Goal: Information Seeking & Learning: Find specific page/section

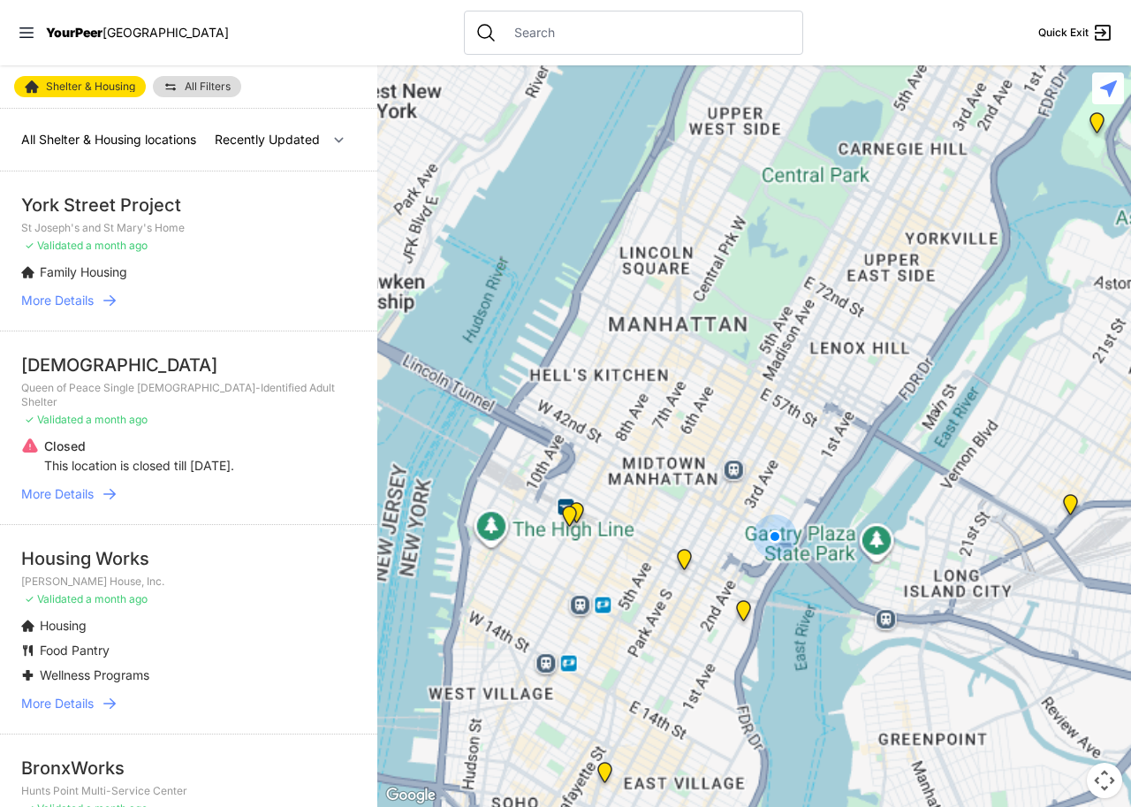
select select "nearby"
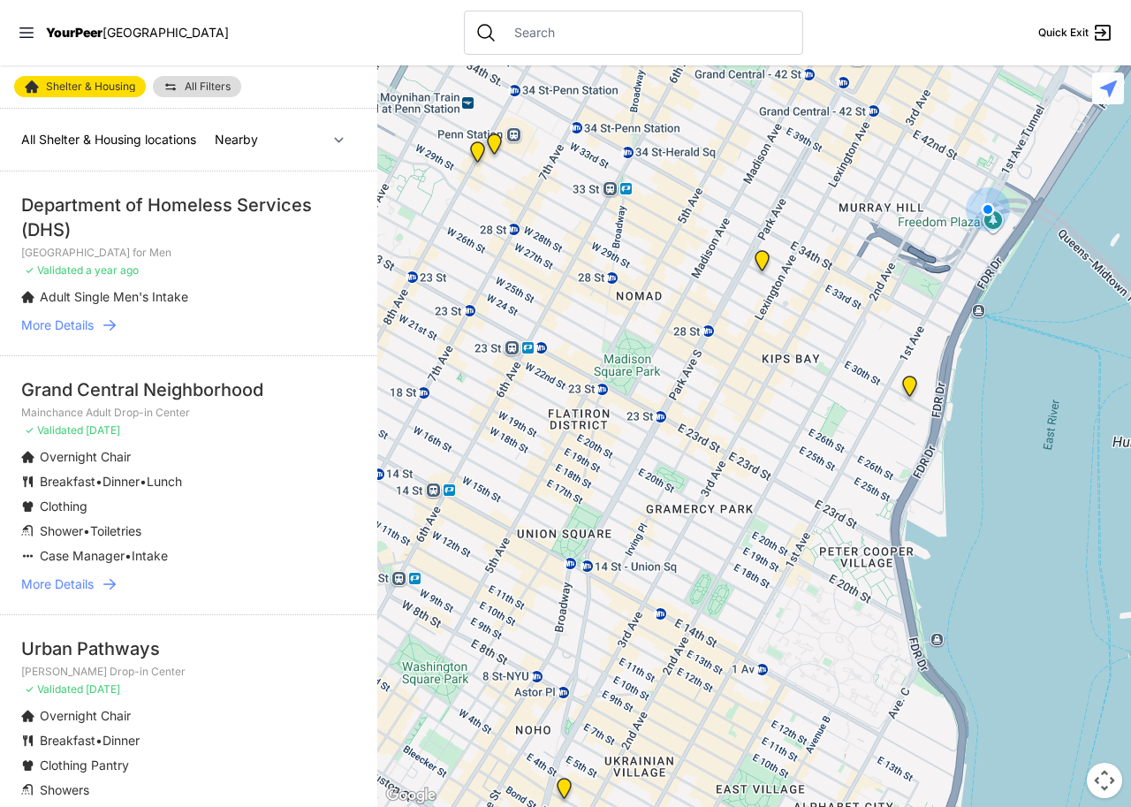
drag, startPoint x: 770, startPoint y: 380, endPoint x: 741, endPoint y: 437, distance: 64.4
click at [740, 445] on div at bounding box center [754, 435] width 754 height 741
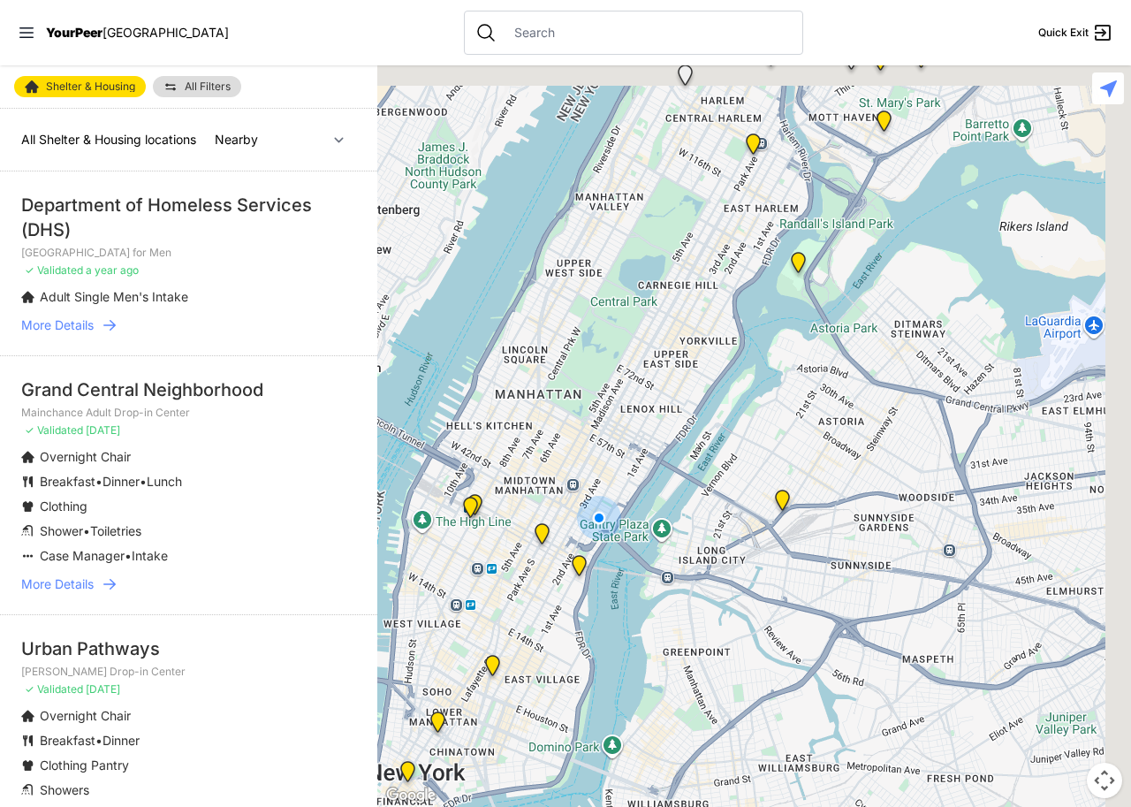
drag, startPoint x: 920, startPoint y: 373, endPoint x: 695, endPoint y: 532, distance: 275.8
click at [714, 583] on div at bounding box center [754, 435] width 754 height 741
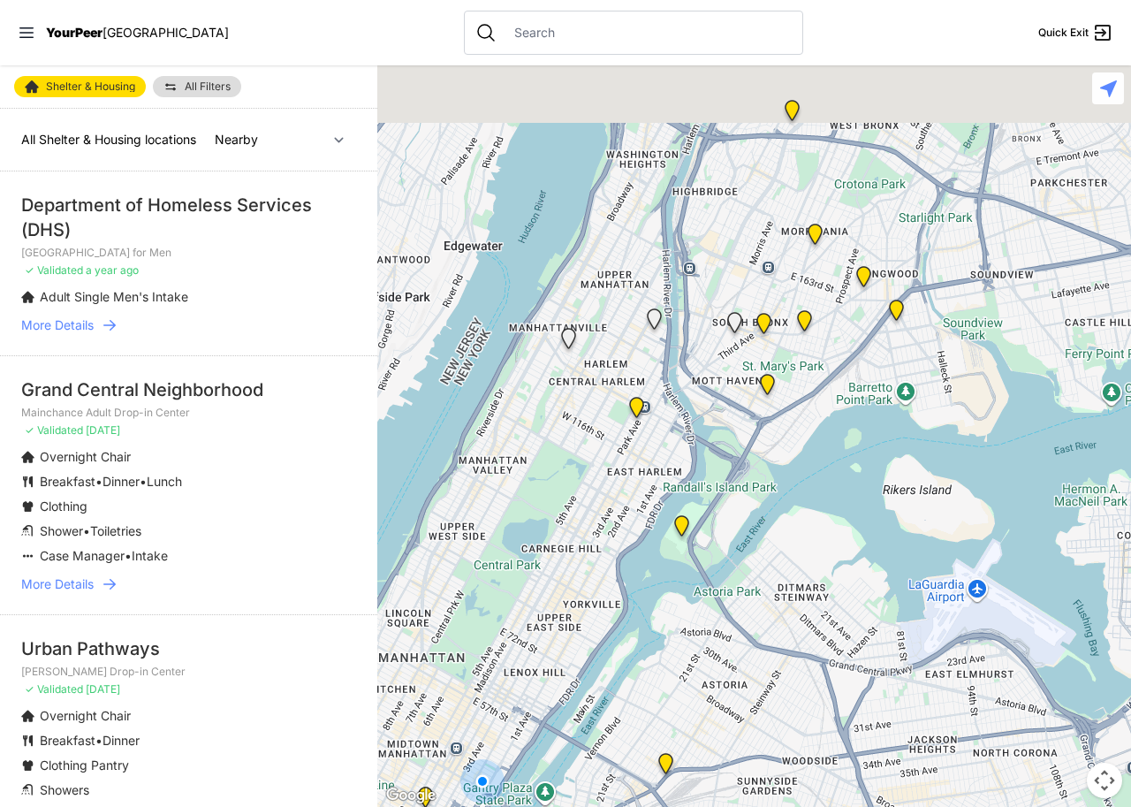
drag, startPoint x: 796, startPoint y: 255, endPoint x: 695, endPoint y: 538, distance: 301.3
click at [695, 538] on div at bounding box center [754, 435] width 754 height 741
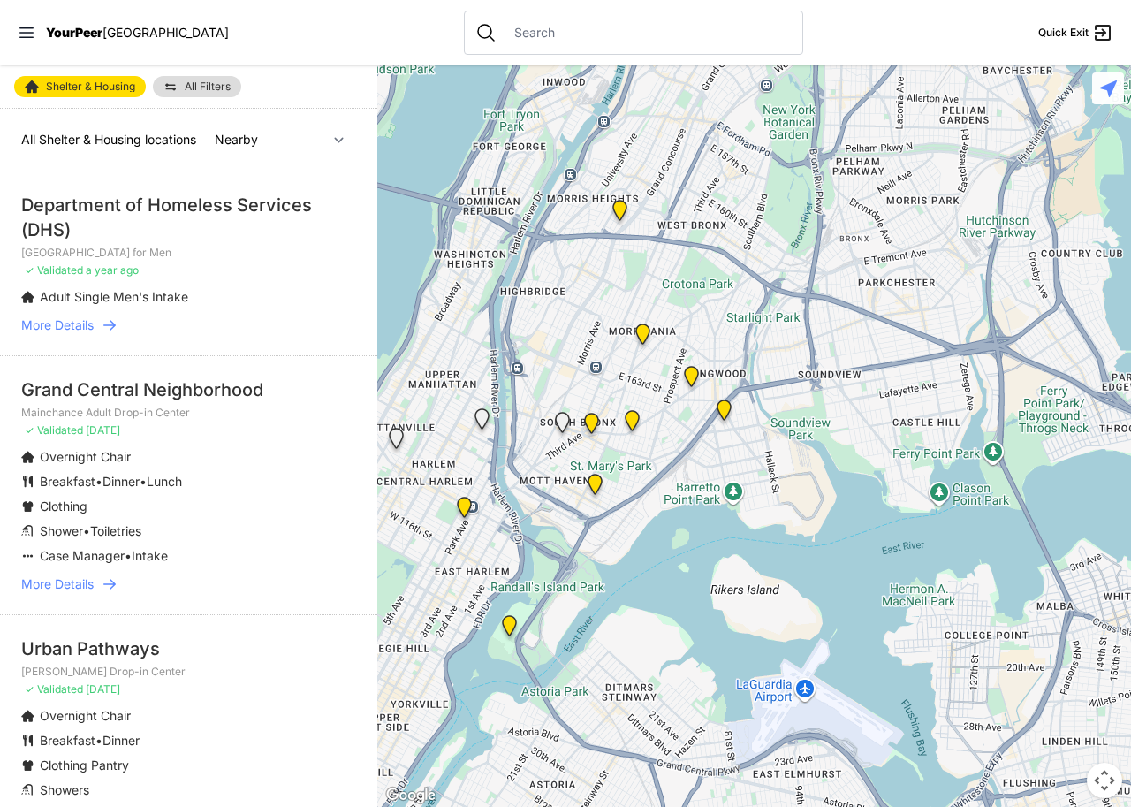
drag, startPoint x: 863, startPoint y: 326, endPoint x: 687, endPoint y: 421, distance: 199.7
click at [687, 421] on div at bounding box center [754, 435] width 754 height 741
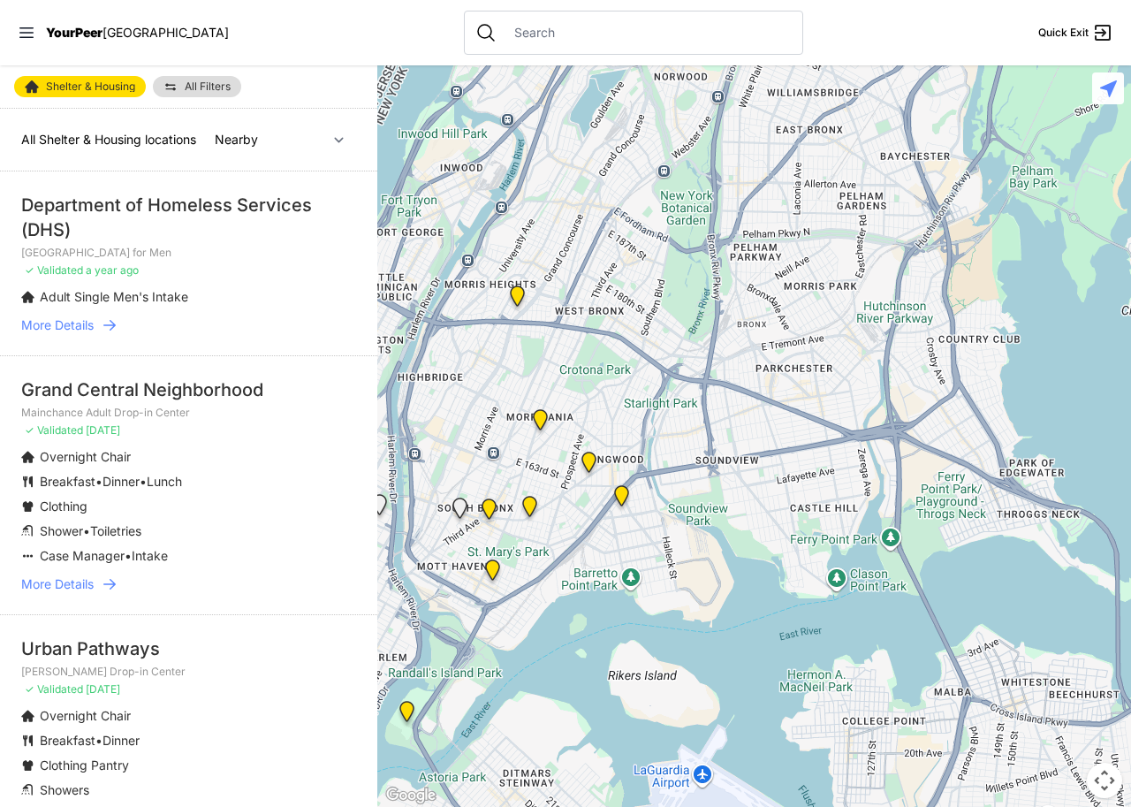
drag, startPoint x: 828, startPoint y: 446, endPoint x: 746, endPoint y: 514, distance: 106.7
click at [746, 514] on div at bounding box center [754, 435] width 754 height 741
click at [619, 490] on img "Living Room 24-Hour Drop-In Center" at bounding box center [622, 499] width 22 height 28
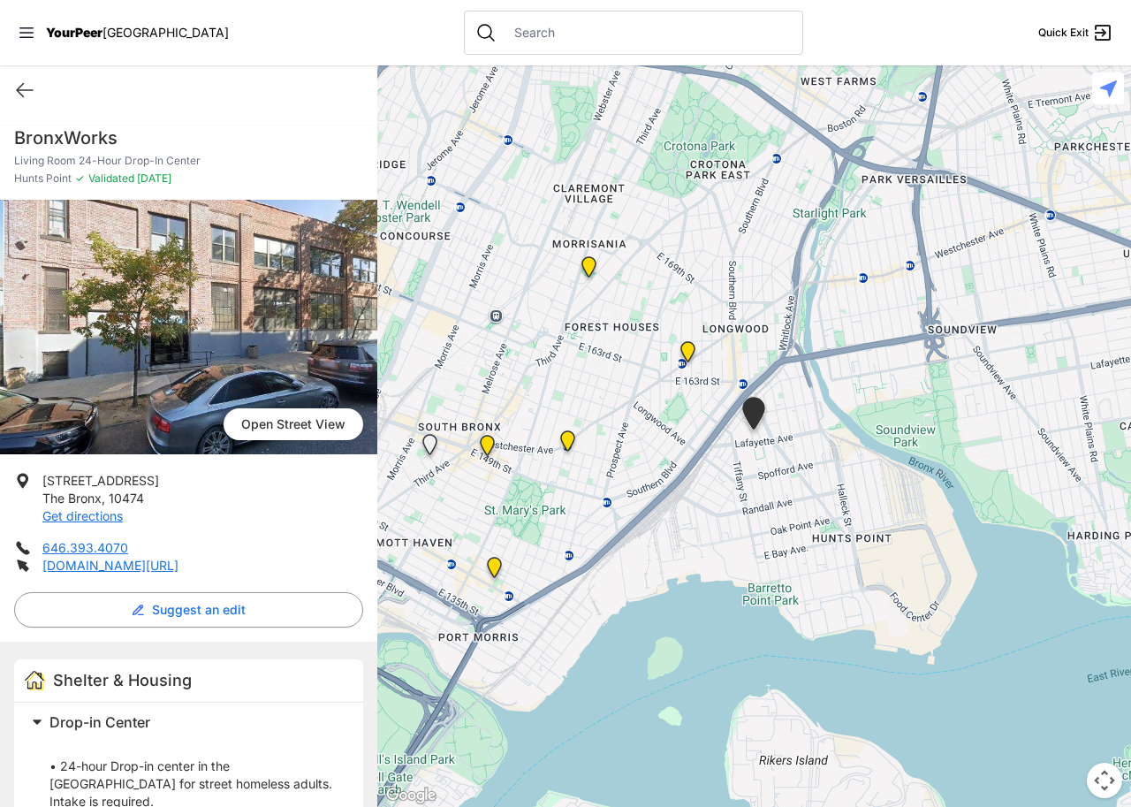
click at [277, 415] on span "Open Street View" at bounding box center [294, 424] width 140 height 32
click at [691, 350] on img "Bronx" at bounding box center [688, 355] width 22 height 28
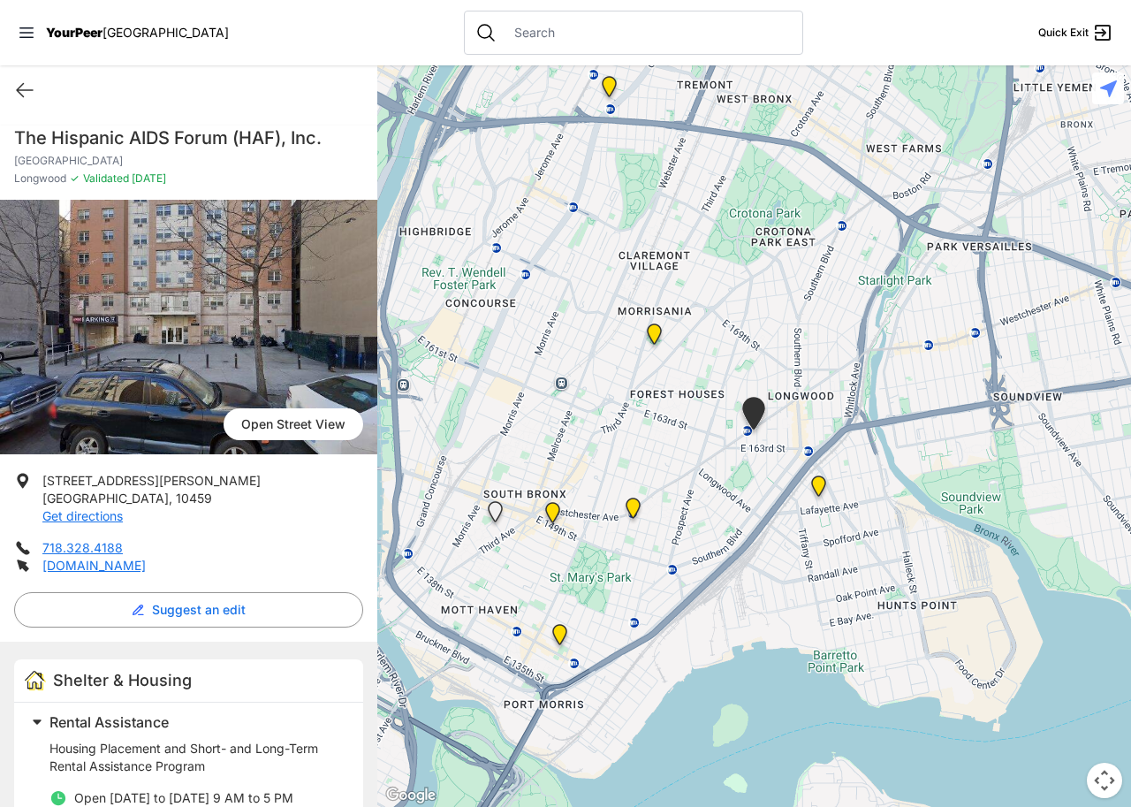
click at [254, 415] on span "Open Street View" at bounding box center [294, 424] width 140 height 32
click at [639, 505] on img "Hunts Point Multi-Service Center" at bounding box center [633, 512] width 22 height 28
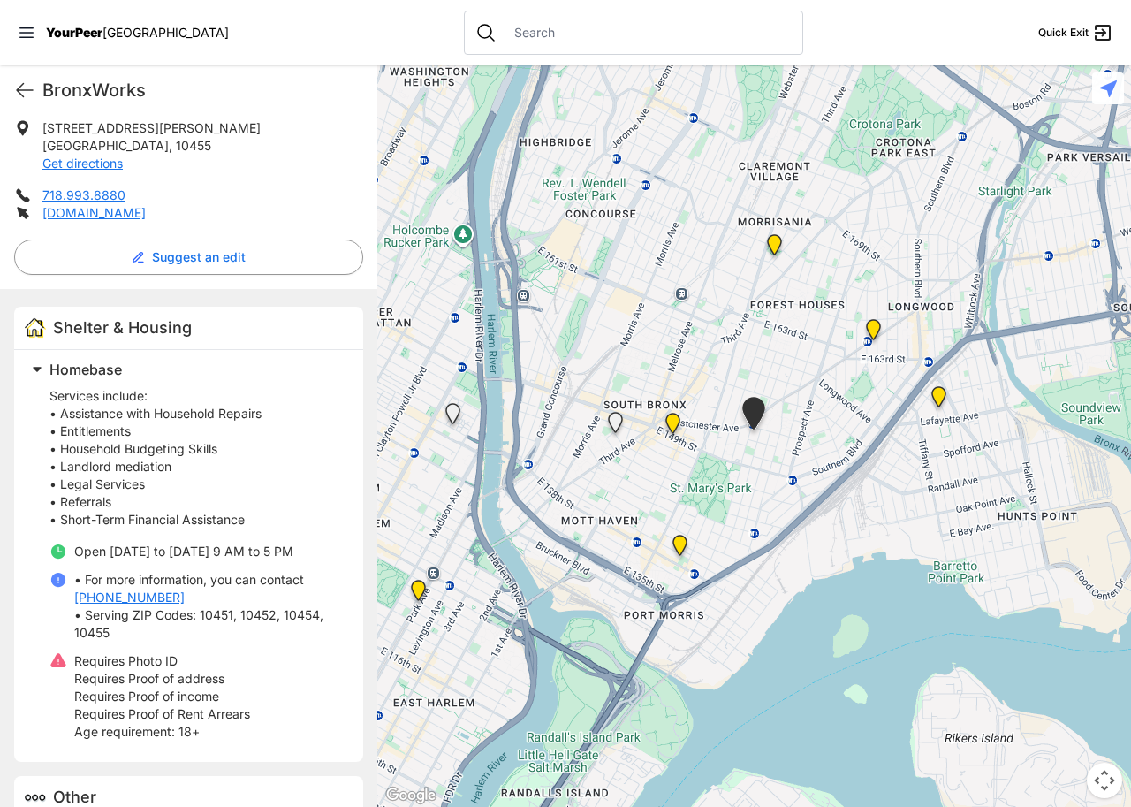
scroll to position [353, 0]
